Goal: Task Accomplishment & Management: Use online tool/utility

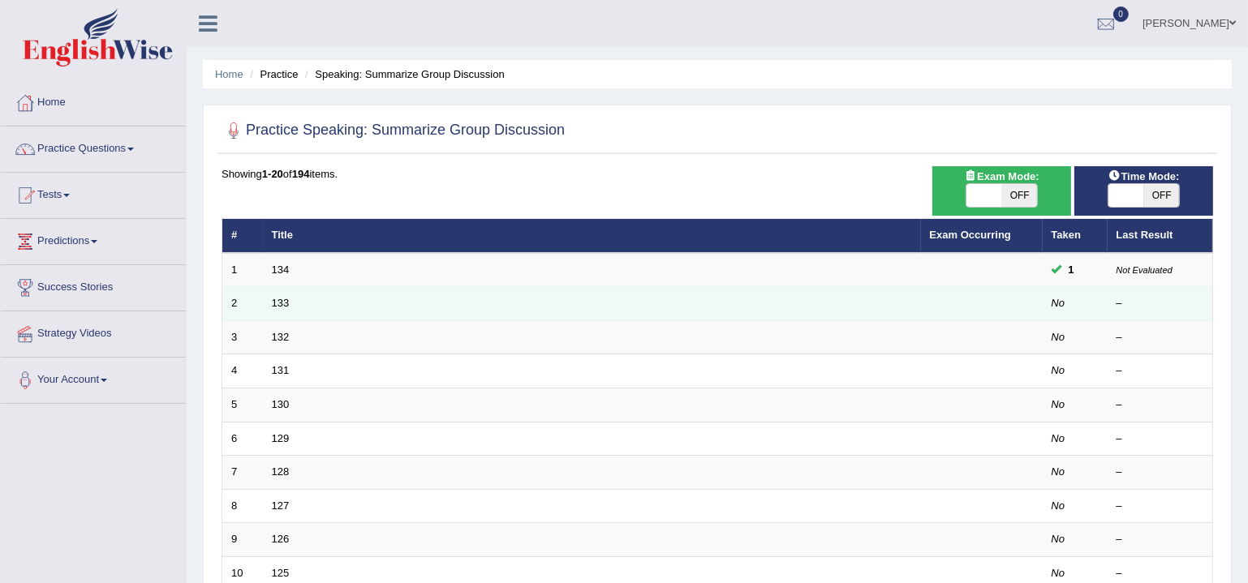
click at [874, 304] on td "133" at bounding box center [592, 304] width 658 height 34
click at [272, 299] on link "133" at bounding box center [281, 303] width 18 height 12
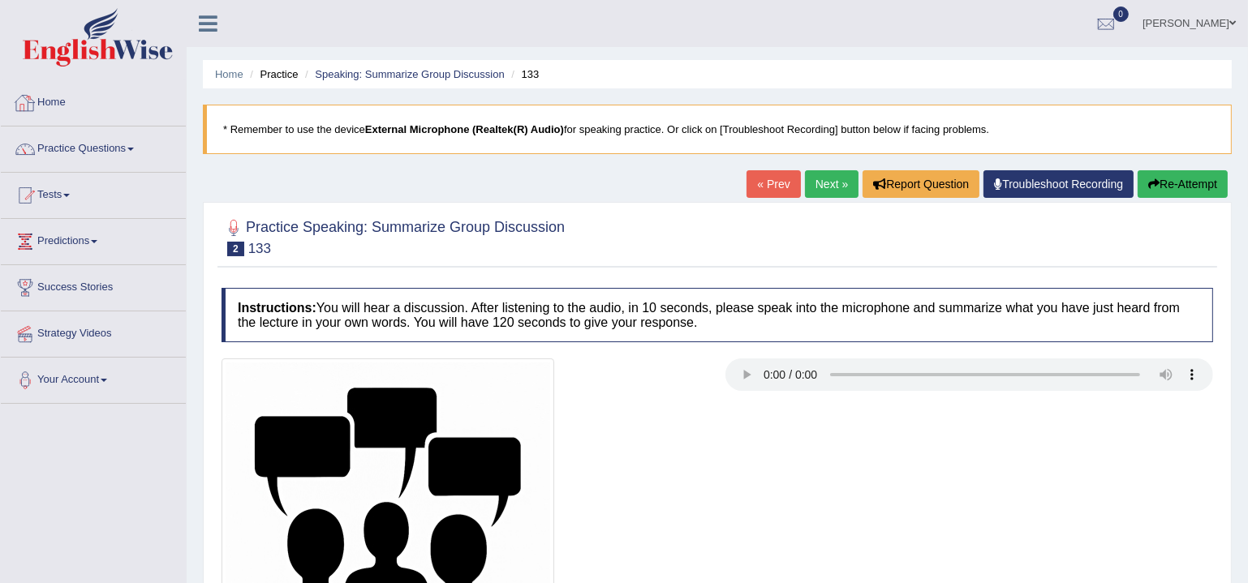
click at [45, 101] on link "Home" at bounding box center [93, 100] width 185 height 41
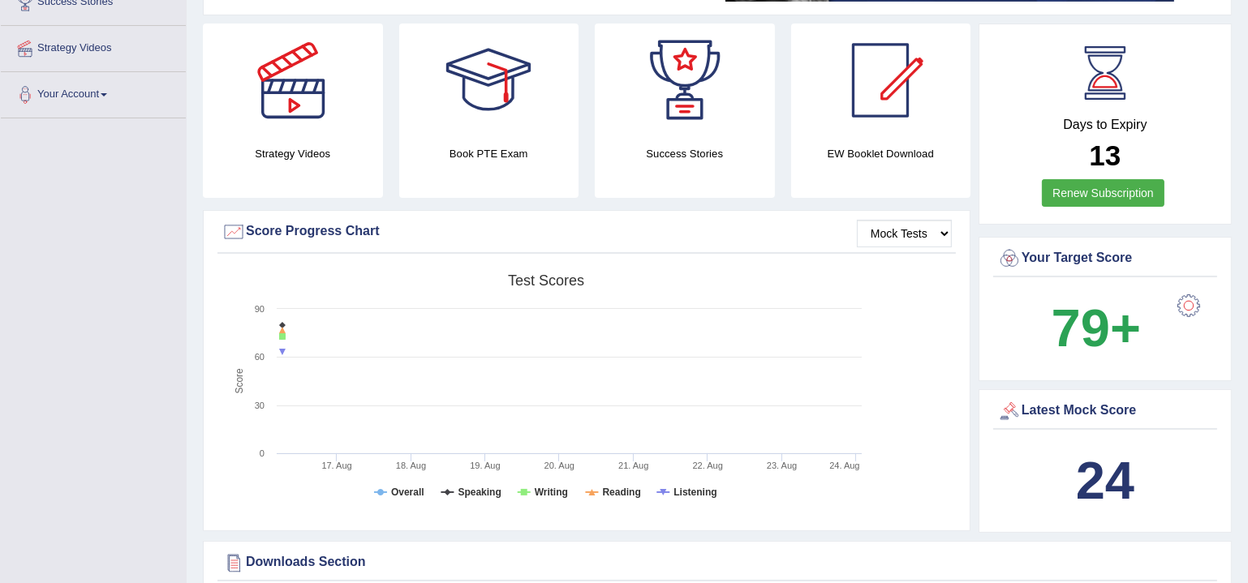
scroll to position [295, 0]
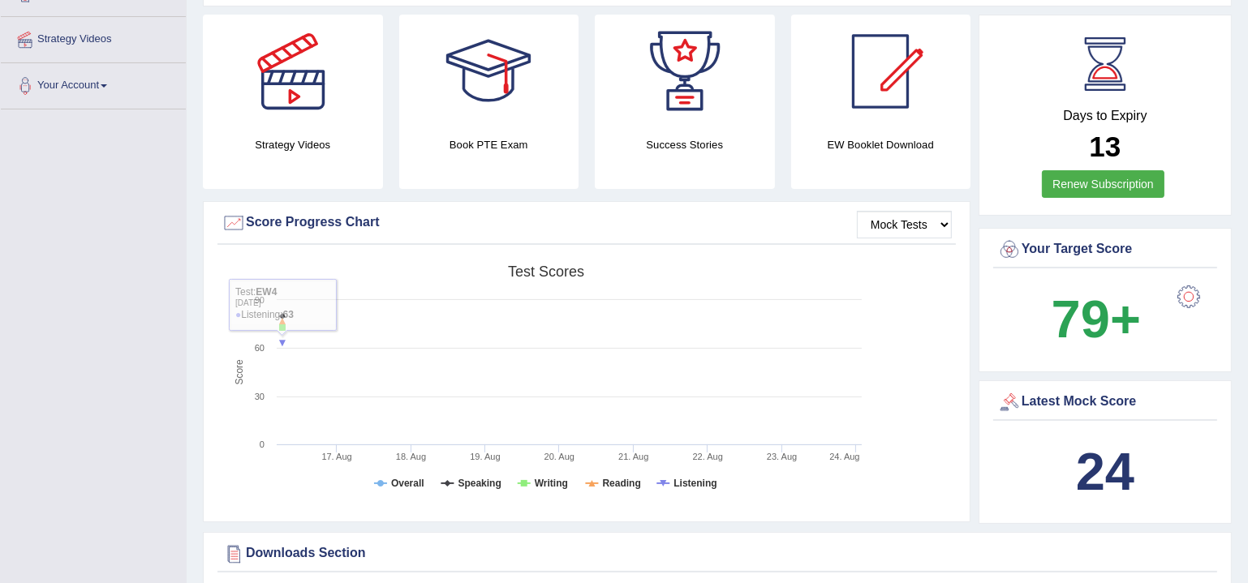
click at [935, 377] on div "Created with Highcharts 7.1.2 Score Test scores Overall Speaking Writing Readin…" at bounding box center [586, 385] width 738 height 256
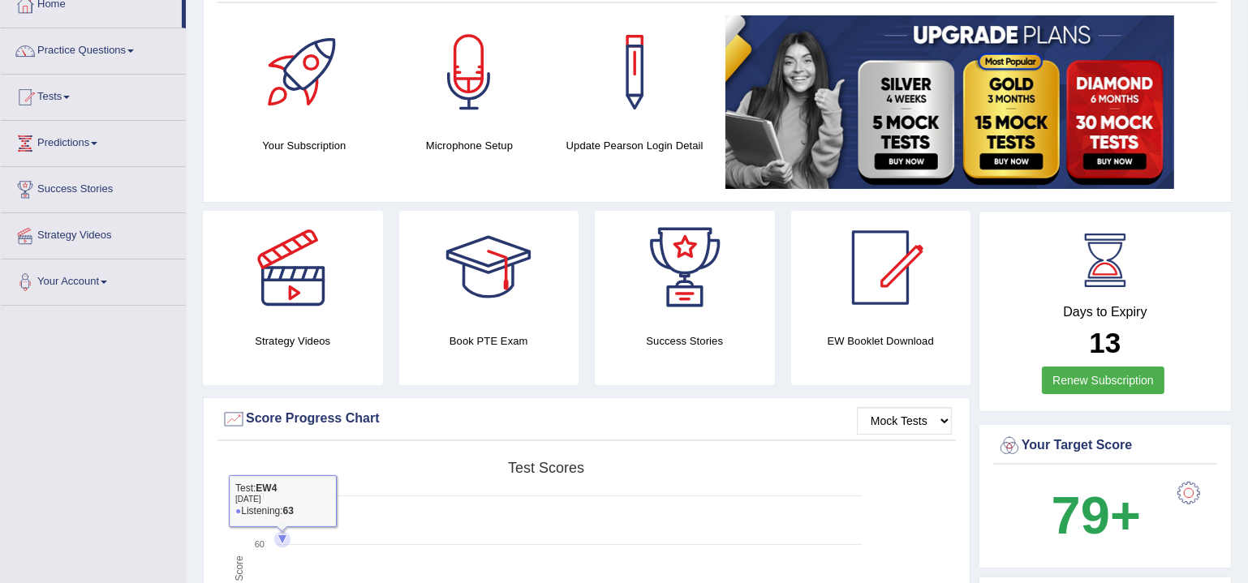
scroll to position [0, 0]
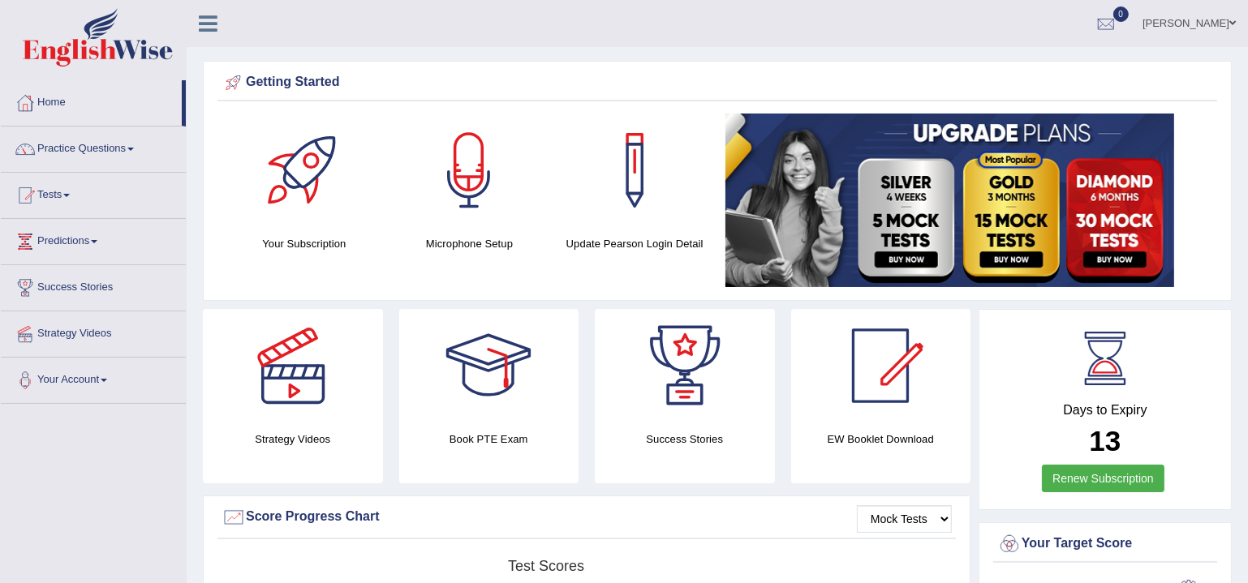
click at [47, 106] on link "Home" at bounding box center [91, 100] width 181 height 41
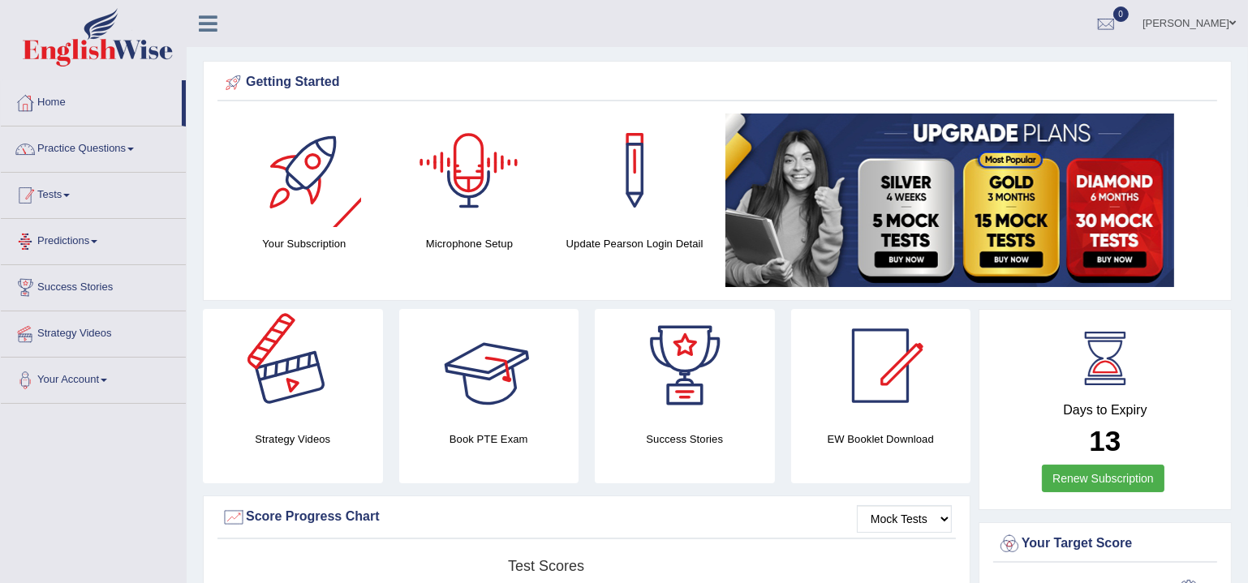
click at [60, 137] on link "Practice Questions" at bounding box center [93, 147] width 185 height 41
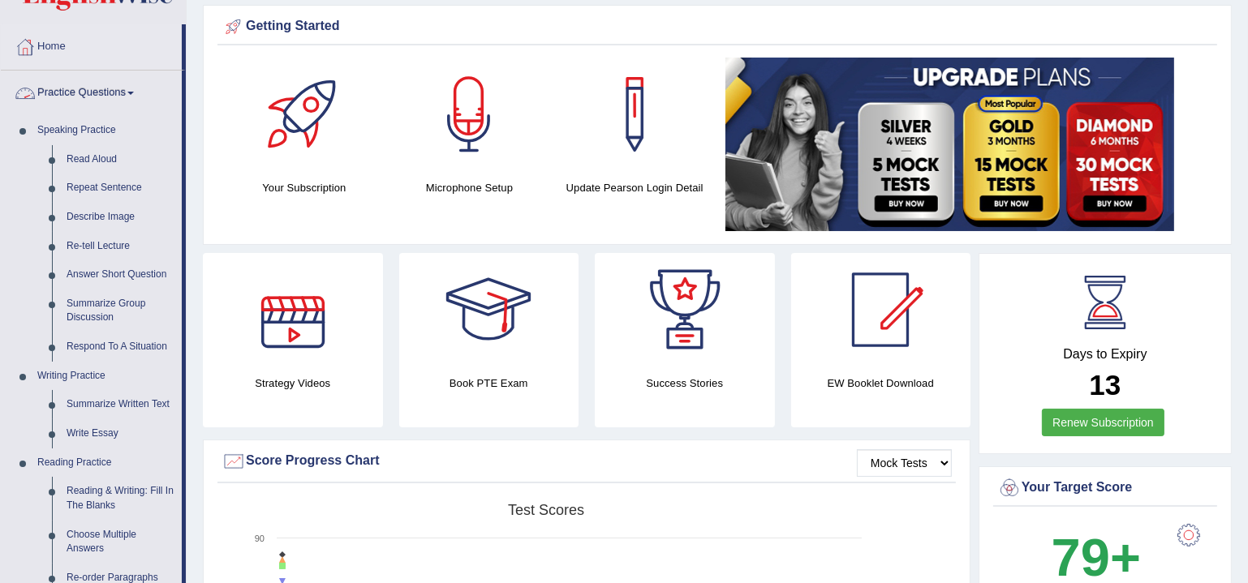
scroll to position [344, 0]
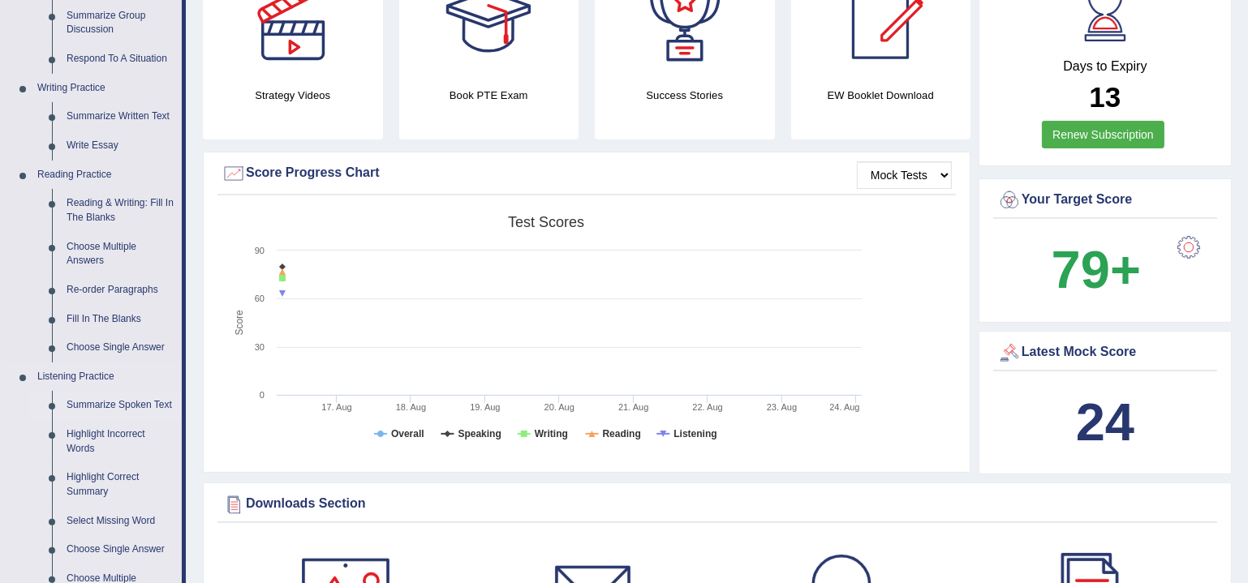
click at [86, 406] on link "Summarize Spoken Text" at bounding box center [120, 405] width 123 height 29
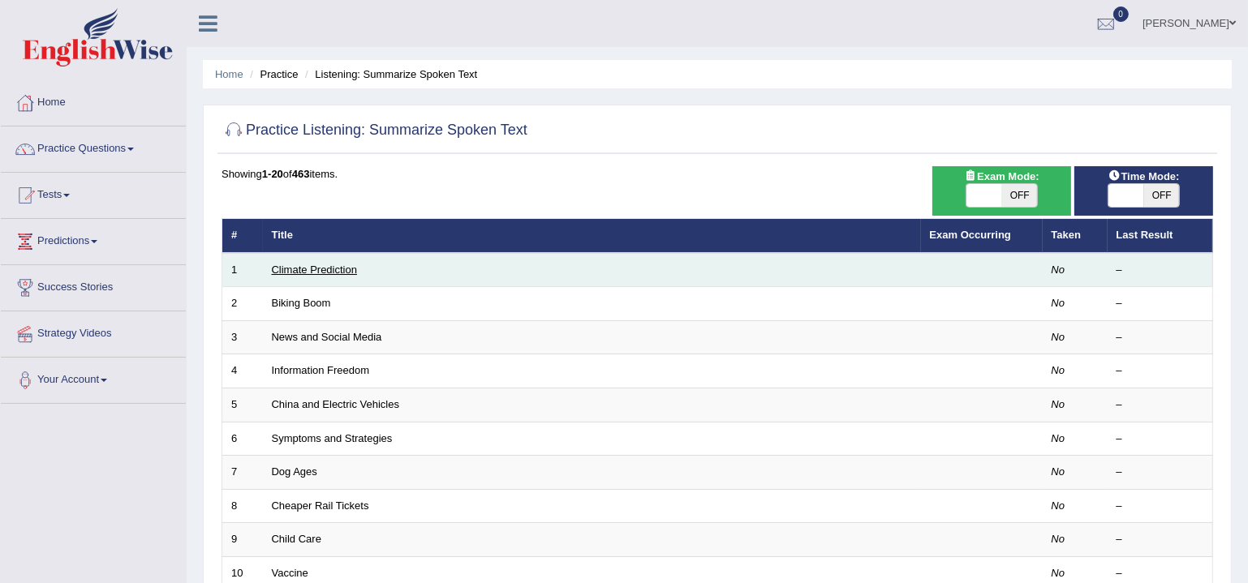
click at [315, 273] on link "Climate Prediction" at bounding box center [315, 270] width 86 height 12
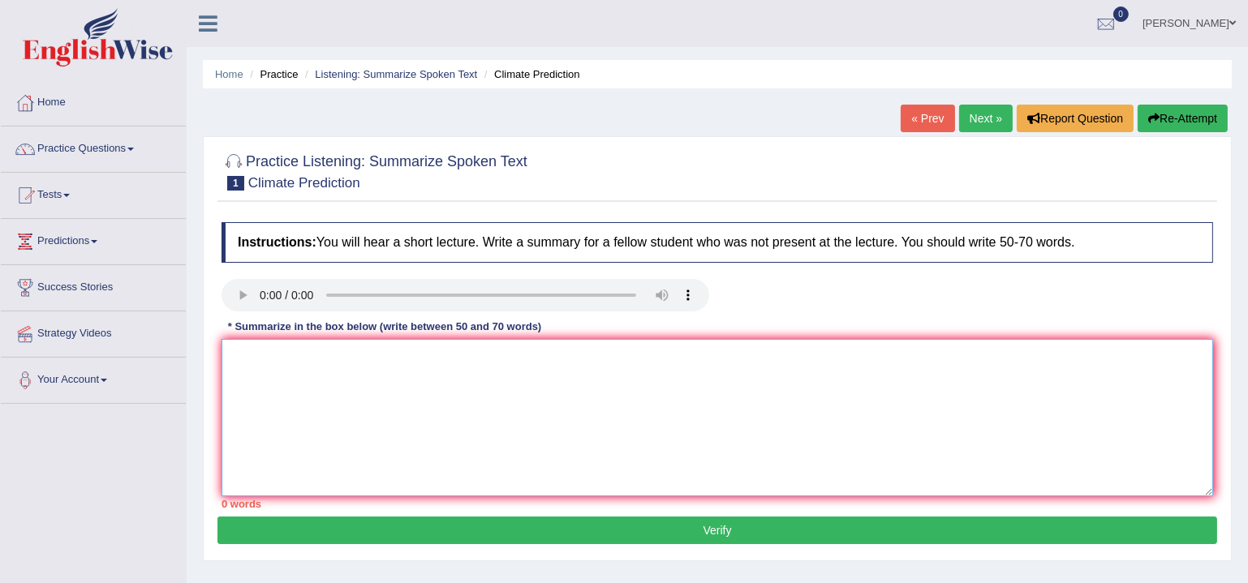
click at [396, 359] on textarea at bounding box center [718, 417] width 992 height 157
click at [420, 460] on textarea at bounding box center [718, 417] width 992 height 157
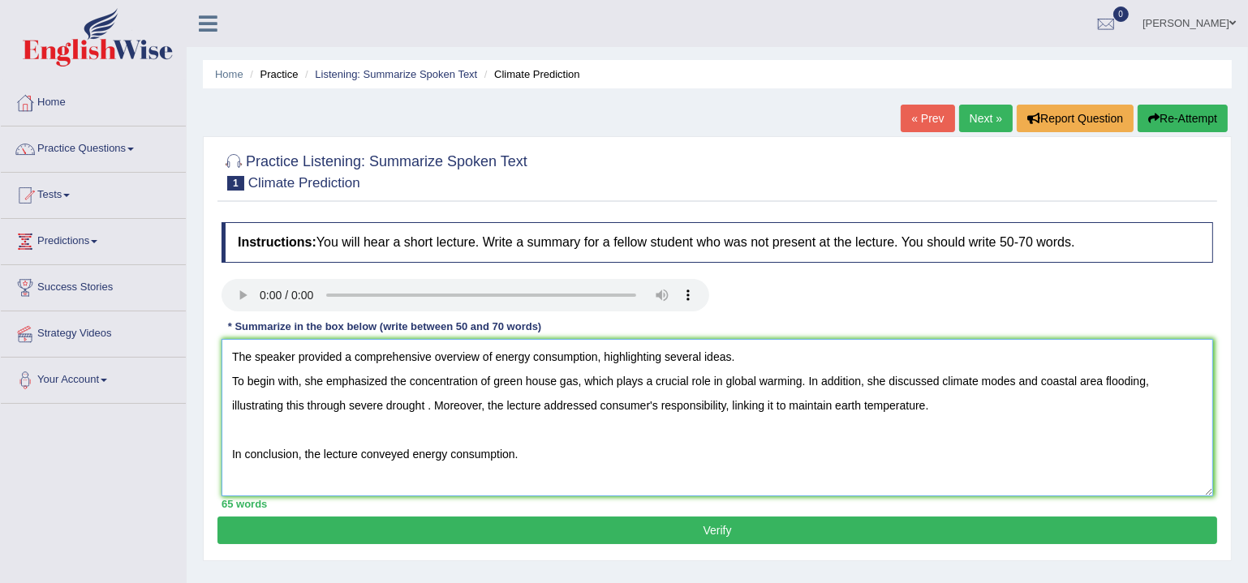
click at [225, 384] on textarea "The speaker provided a comprehensive overview of energy consumption, highlighti…" at bounding box center [718, 417] width 992 height 157
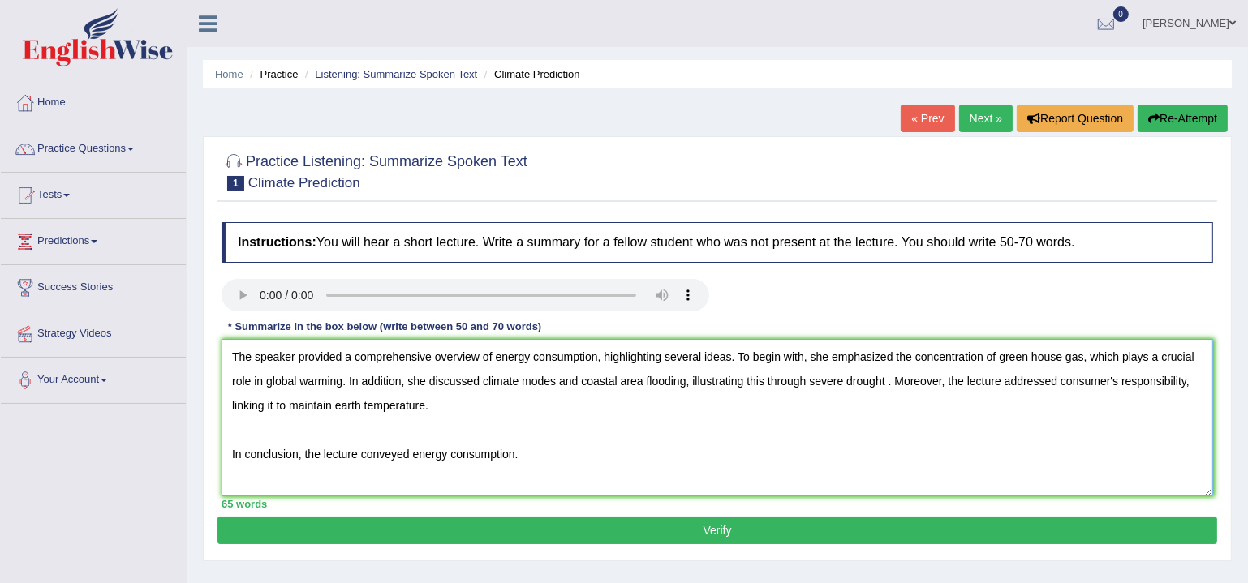
click at [547, 380] on textarea "The speaker provided a comprehensive overview of energy consumption, highlighti…" at bounding box center [718, 417] width 992 height 157
click at [583, 381] on textarea "The speaker provided a comprehensive overview of energy consumption, highlighti…" at bounding box center [718, 417] width 992 height 157
click at [897, 384] on textarea "The speaker provided a comprehensive overview of energy consumption, highlighti…" at bounding box center [718, 417] width 992 height 157
click at [917, 398] on textarea "The speaker provided a comprehensive overview of energy consumption, highlighti…" at bounding box center [718, 417] width 992 height 157
drag, startPoint x: 640, startPoint y: 420, endPoint x: 430, endPoint y: 402, distance: 210.9
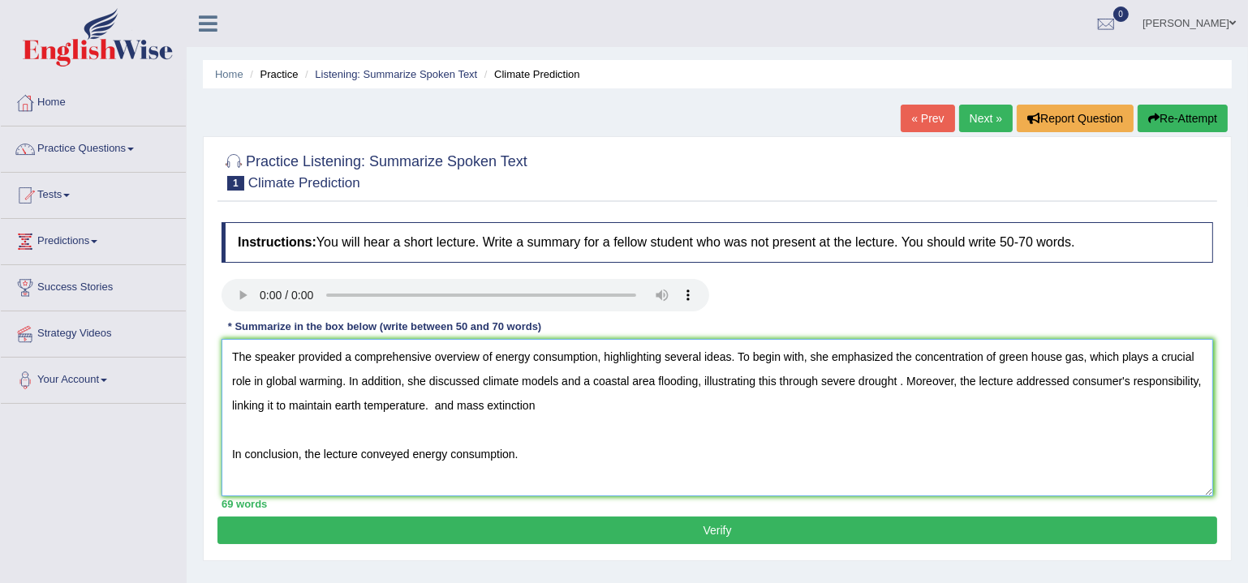
click at [430, 402] on textarea "The speaker provided a comprehensive overview of energy consumption, highlighti…" at bounding box center [718, 417] width 992 height 157
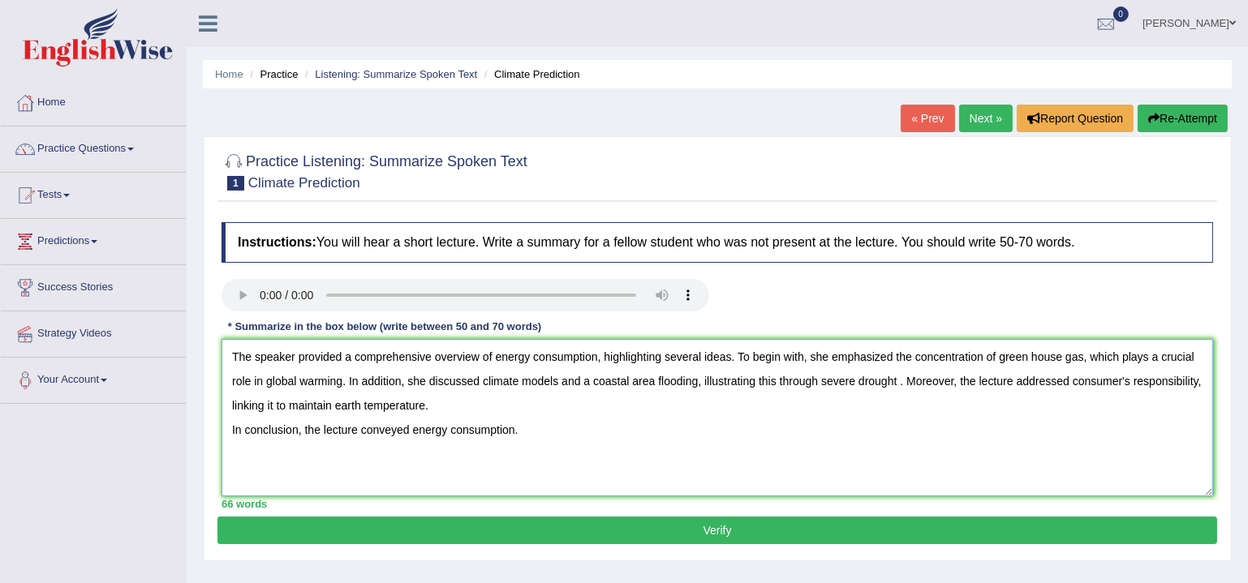
click at [896, 381] on textarea "The speaker provided a comprehensive overview of energy consumption, highlighti…" at bounding box center [718, 417] width 992 height 157
paste textarea "and mass extinction"
click at [676, 442] on textarea "The speaker provided a comprehensive overview of energy consumption, highlighti…" at bounding box center [718, 417] width 992 height 157
click at [230, 427] on textarea "The speaker provided a comprehensive overview of energy consumption, highlighti…" at bounding box center [718, 417] width 992 height 157
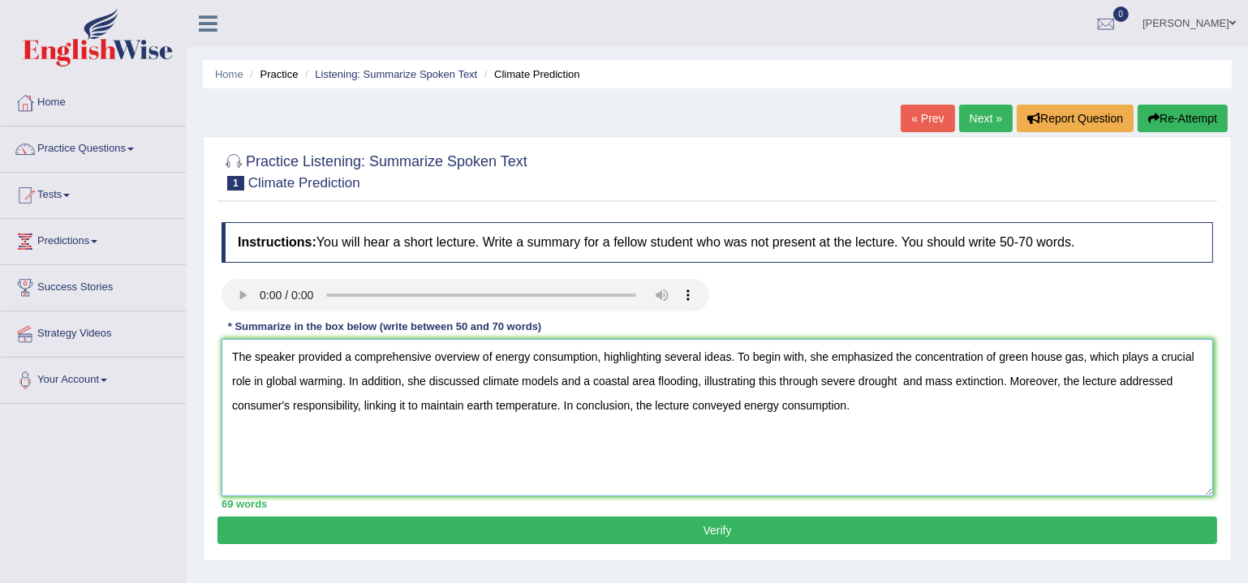
drag, startPoint x: 418, startPoint y: 403, endPoint x: 463, endPoint y: 409, distance: 45.0
click at [463, 409] on textarea "The speaker provided a comprehensive overview of energy consumption, highlighti…" at bounding box center [718, 417] width 992 height 157
click at [910, 420] on textarea "The speaker provided a comprehensive overview of energy consumption, highlighti…" at bounding box center [718, 417] width 992 height 157
drag, startPoint x: 895, startPoint y: 407, endPoint x: 223, endPoint y: 346, distance: 674.7
click at [223, 346] on textarea "The speaker provided a comprehensive overview of energy consumption, highlighti…" at bounding box center [718, 417] width 992 height 157
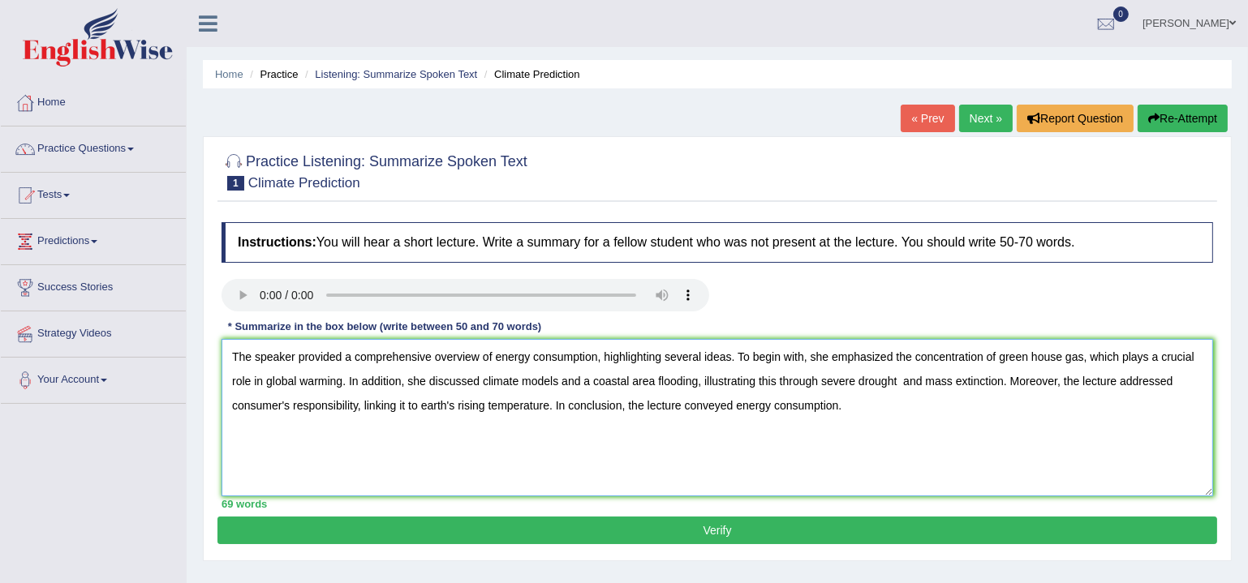
click at [764, 443] on textarea "The speaker provided a comprehensive overview of energy consumption, highlighti…" at bounding box center [718, 417] width 992 height 157
type textarea "The speaker provided a comprehensive overview of energy consumption, highlighti…"
click at [774, 531] on button "Verify" at bounding box center [717, 531] width 1000 height 28
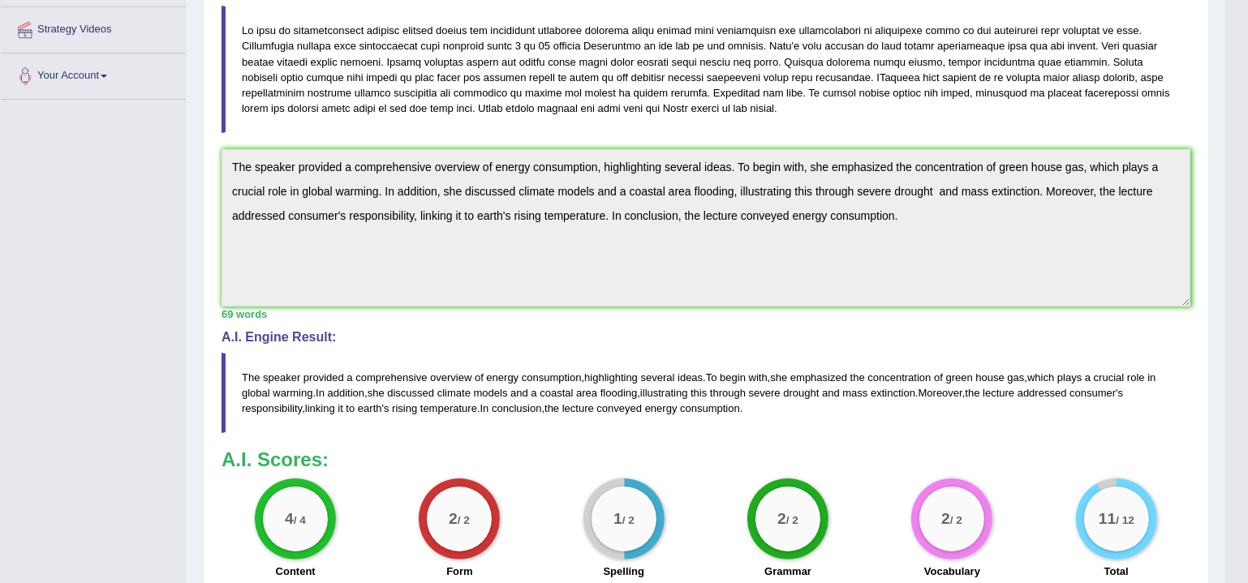
scroll to position [458, 0]
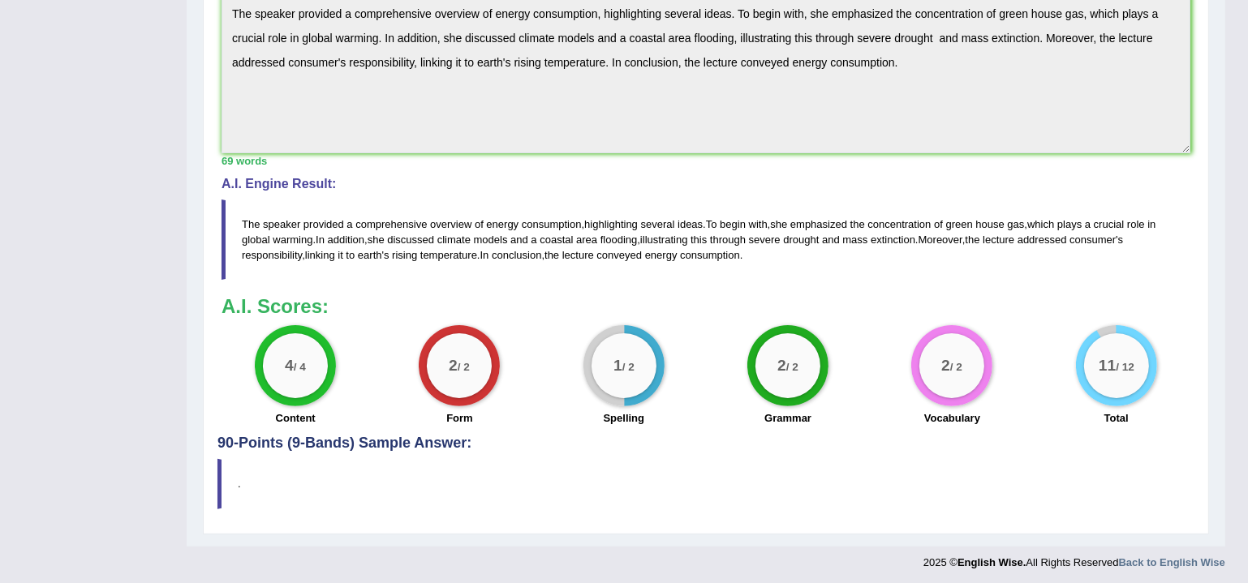
click at [625, 350] on div "1 / 2" at bounding box center [624, 365] width 65 height 65
click at [577, 218] on span "consumption" at bounding box center [552, 224] width 60 height 12
